Goal: Information Seeking & Learning: Learn about a topic

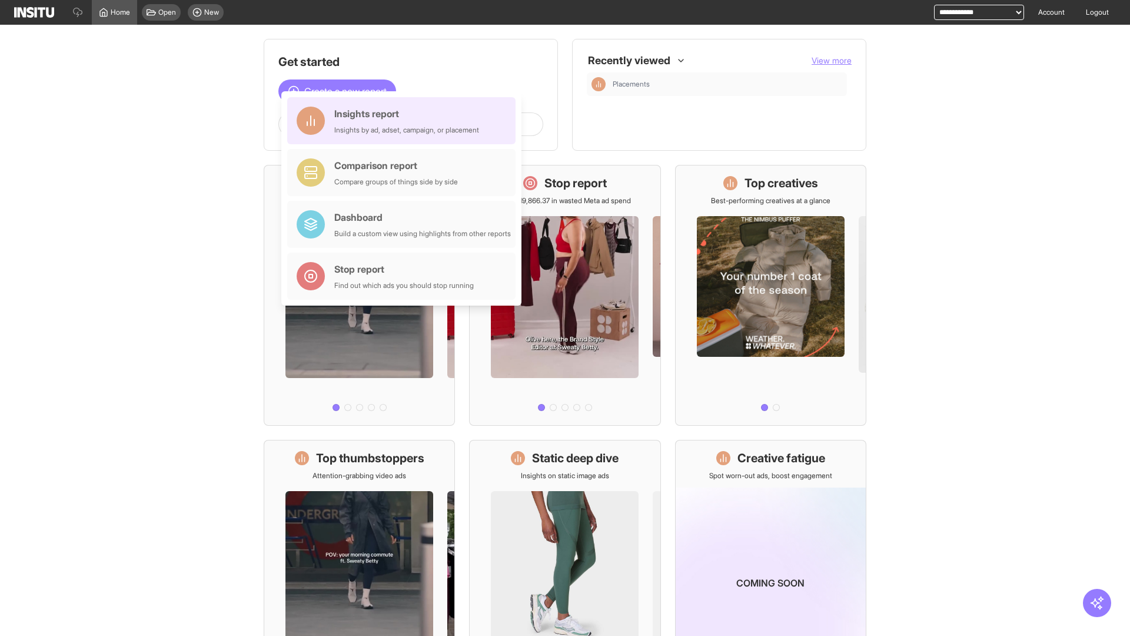
click at [404, 121] on div "Insights report Insights by ad, adset, campaign, or placement" at bounding box center [406, 121] width 145 height 28
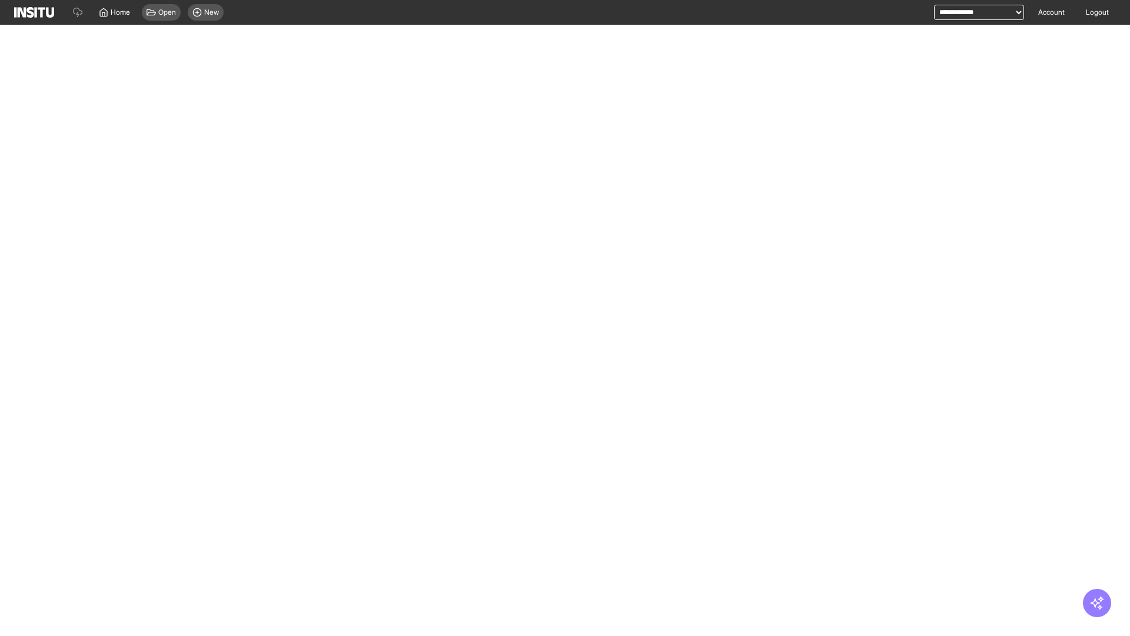
select select "**"
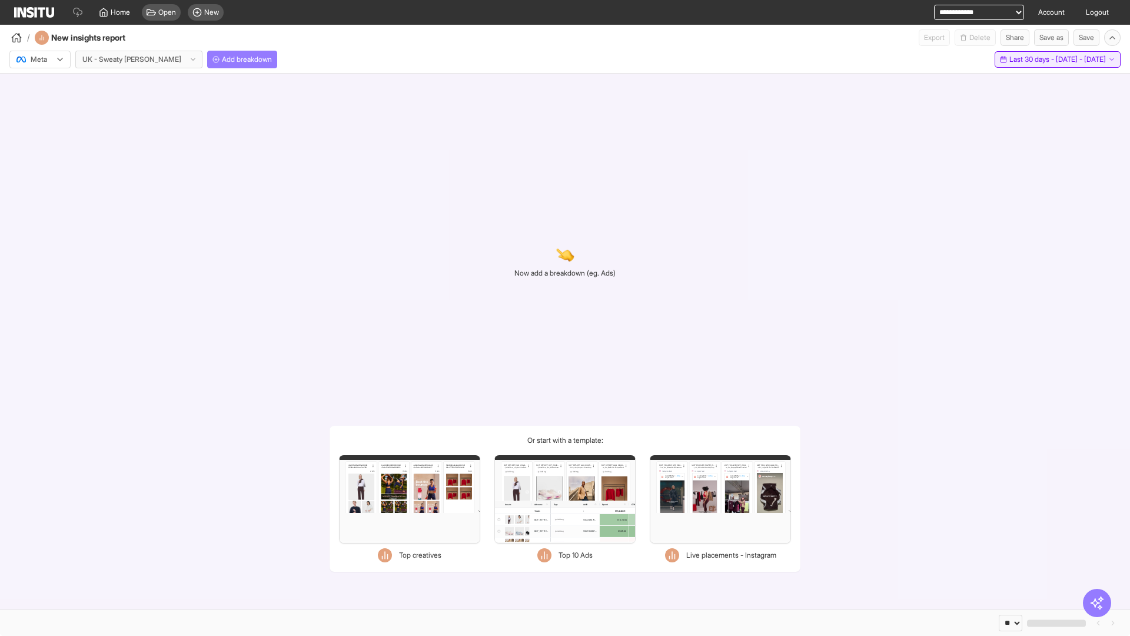
click at [1030, 59] on span "Last 30 days - [DATE] - [DATE]" at bounding box center [1057, 59] width 97 height 9
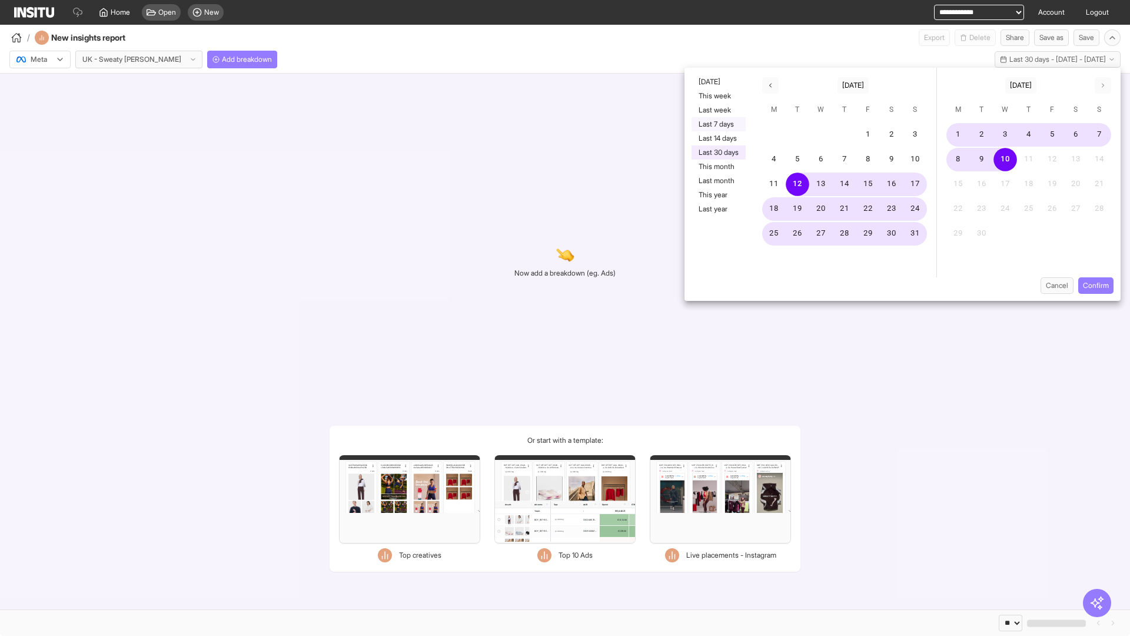
click at [717, 124] on button "Last 7 days" at bounding box center [719, 124] width 54 height 14
